Goal: Find specific page/section: Find specific page/section

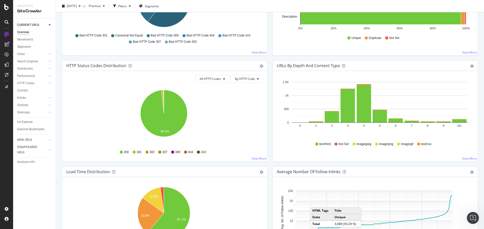
scroll to position [227, 0]
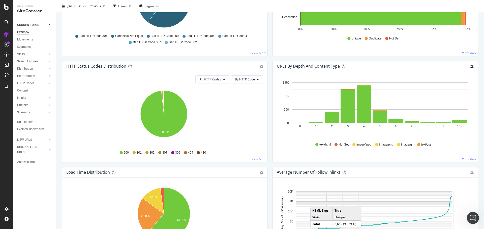
click at [470, 65] on icon "gear" at bounding box center [472, 67] width 4 height 4
click at [449, 93] on span "Table" at bounding box center [454, 95] width 46 height 7
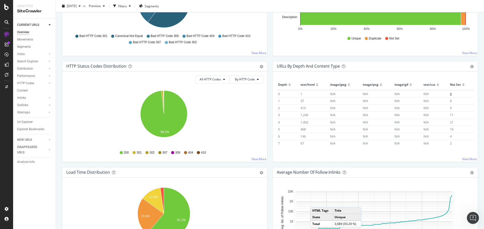
scroll to position [22, 0]
click at [302, 143] on span "124" at bounding box center [302, 142] width 5 height 4
